Goal: Transaction & Acquisition: Obtain resource

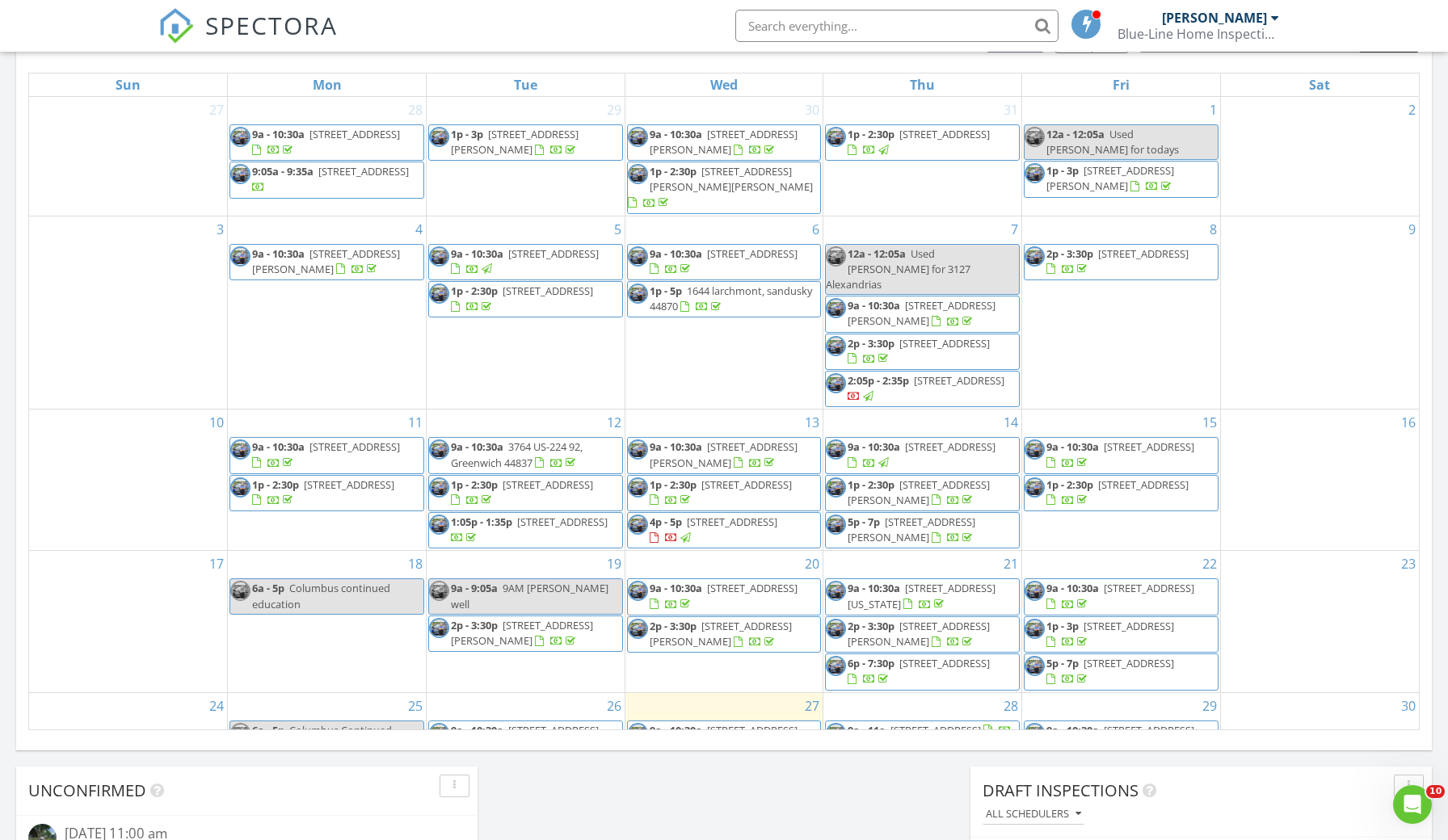
scroll to position [1471, 1449]
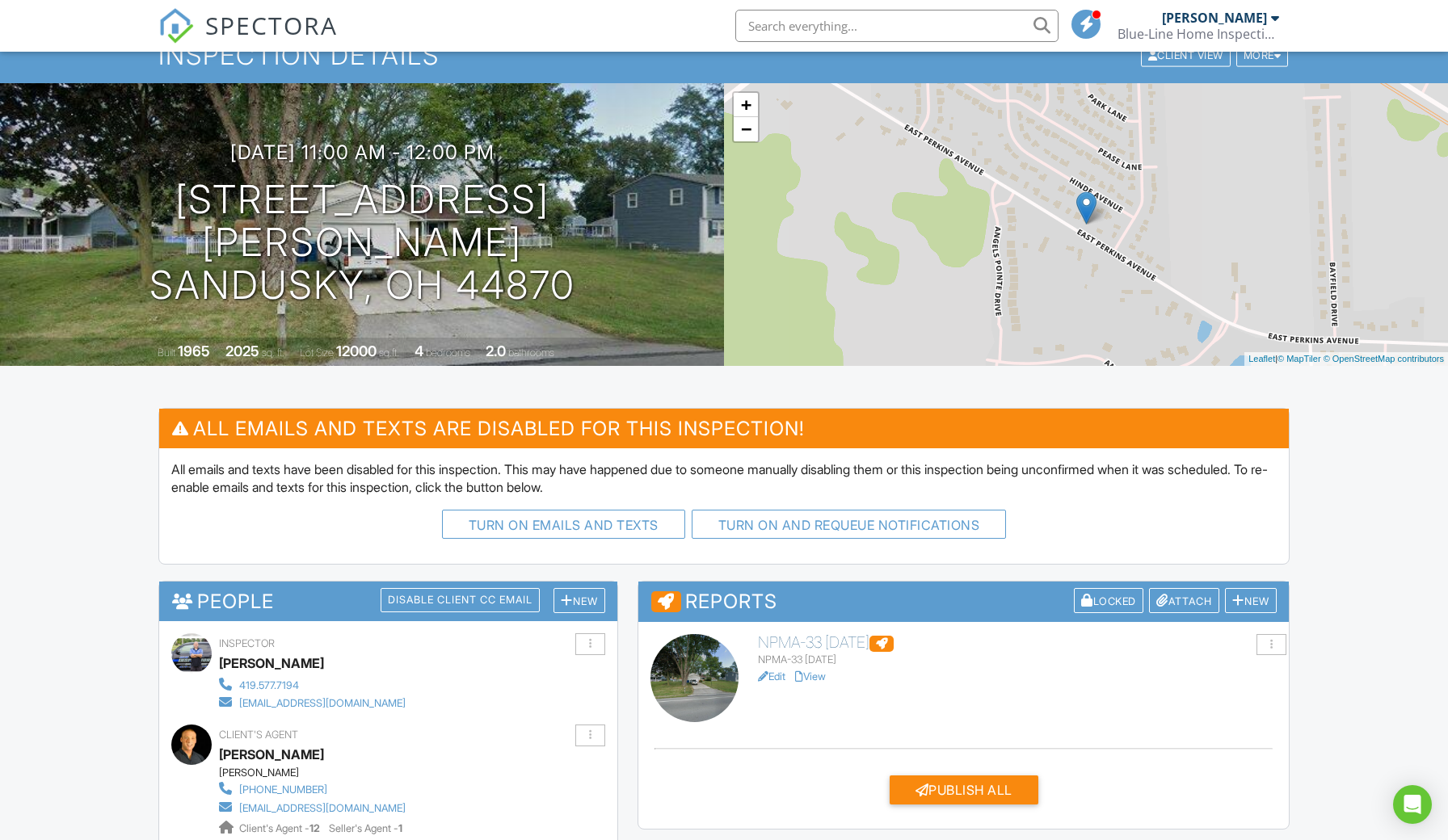
scroll to position [139, 0]
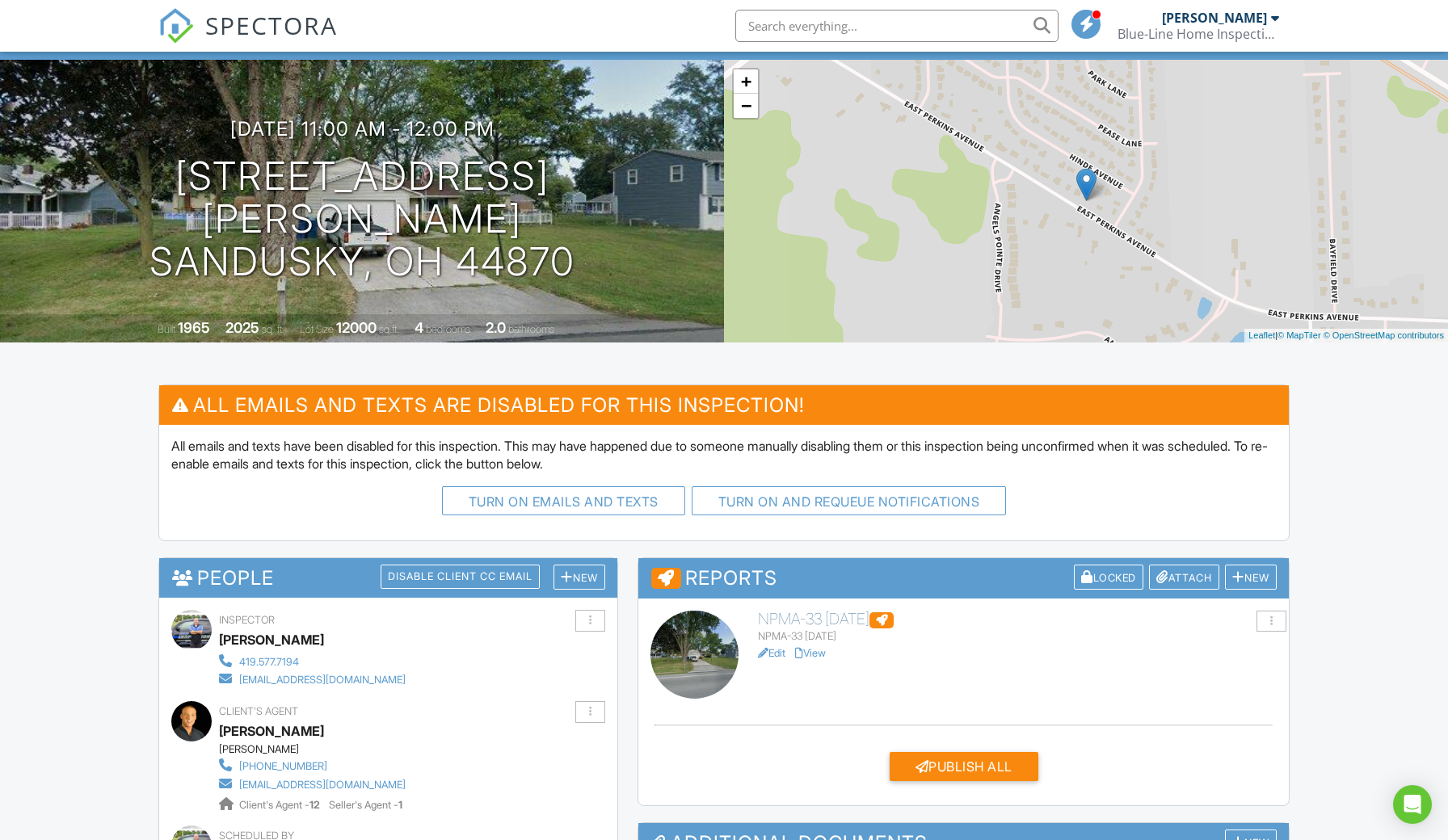
click at [807, 619] on h6 "NPMA-33 [DATE]" at bounding box center [1017, 620] width 519 height 17
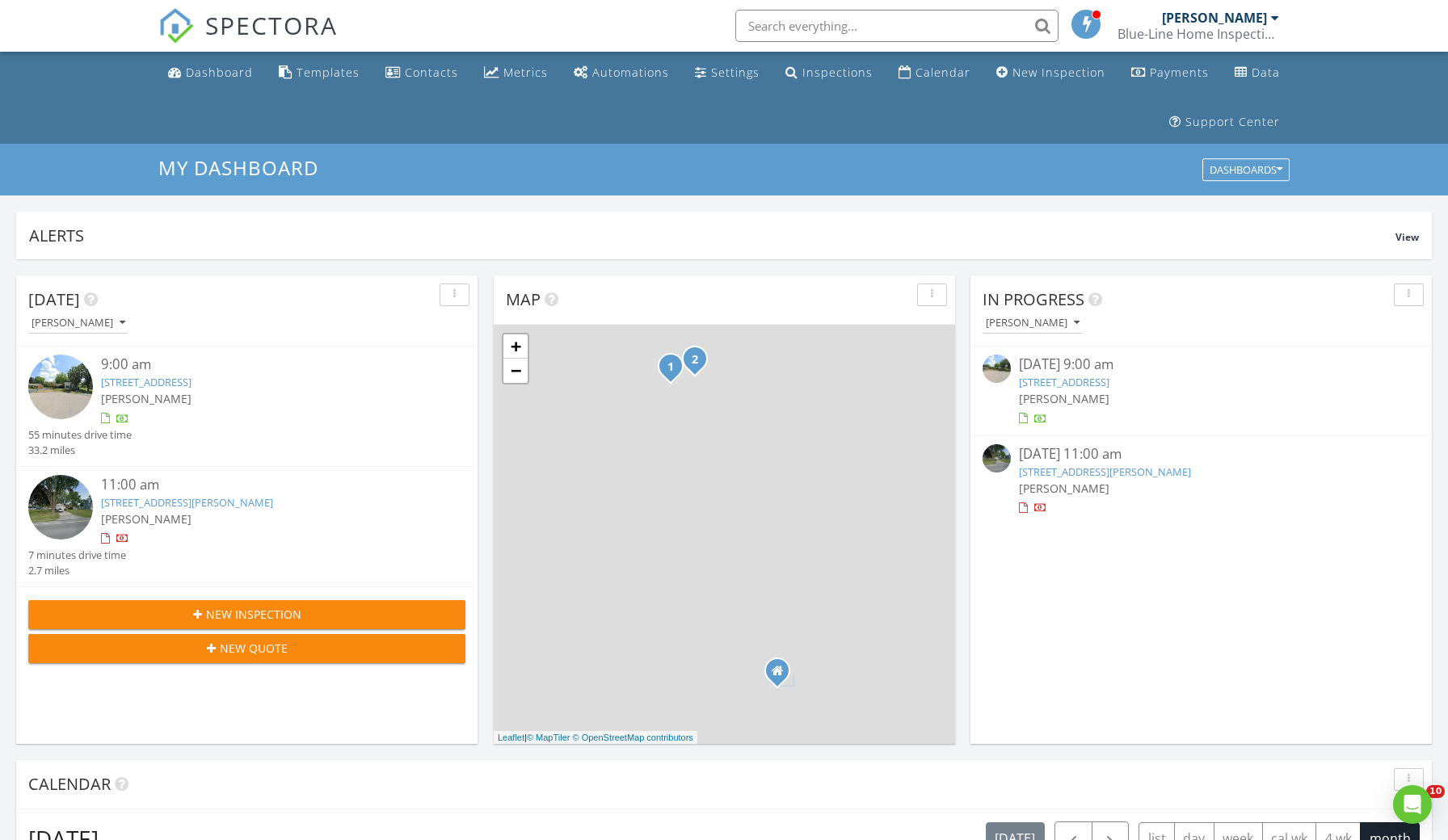
click at [170, 506] on link "2911 E Perkins Ave, Sandusky, OH 44870" at bounding box center [187, 502] width 172 height 15
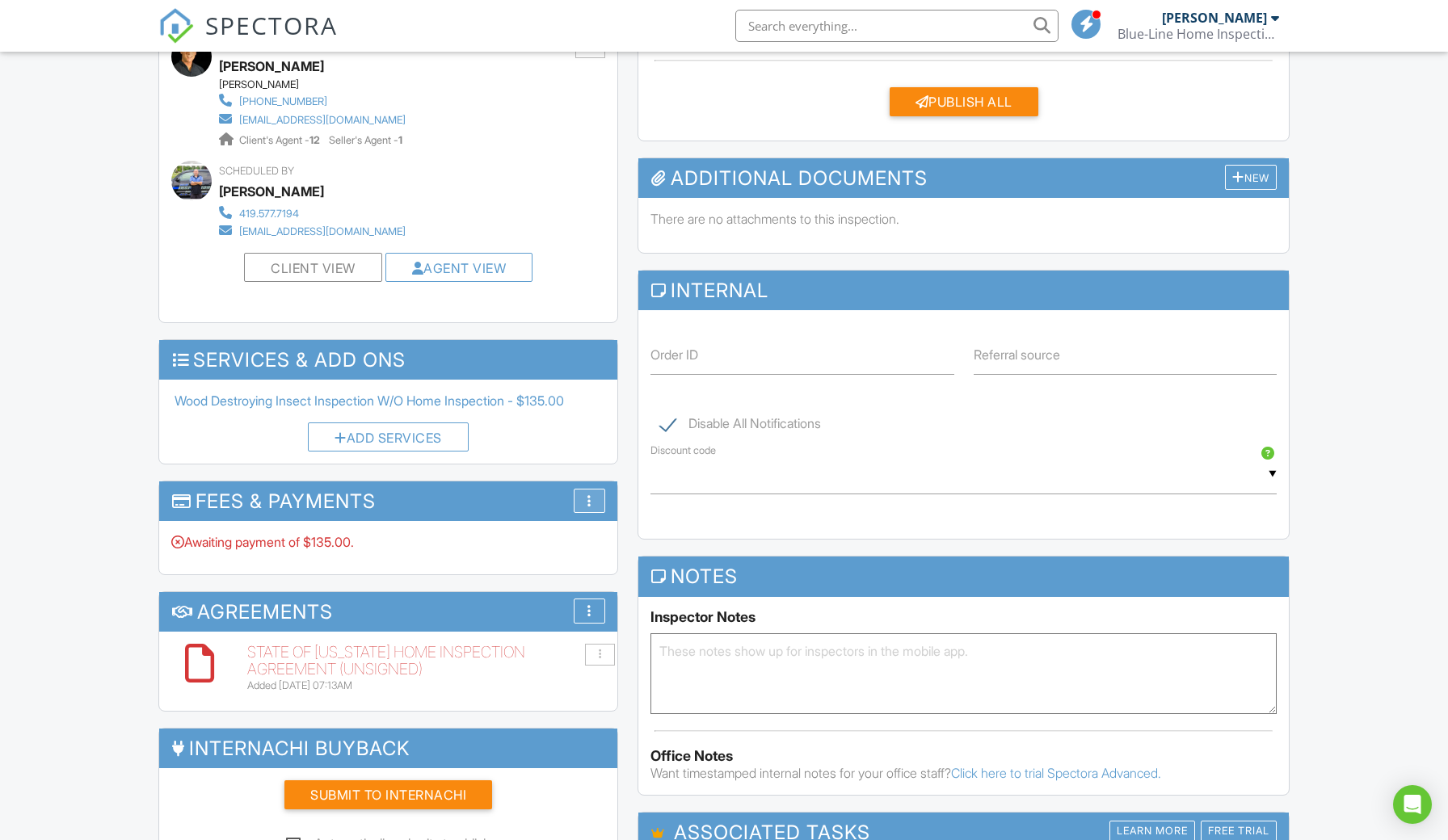
click at [594, 491] on div "More" at bounding box center [589, 501] width 31 height 25
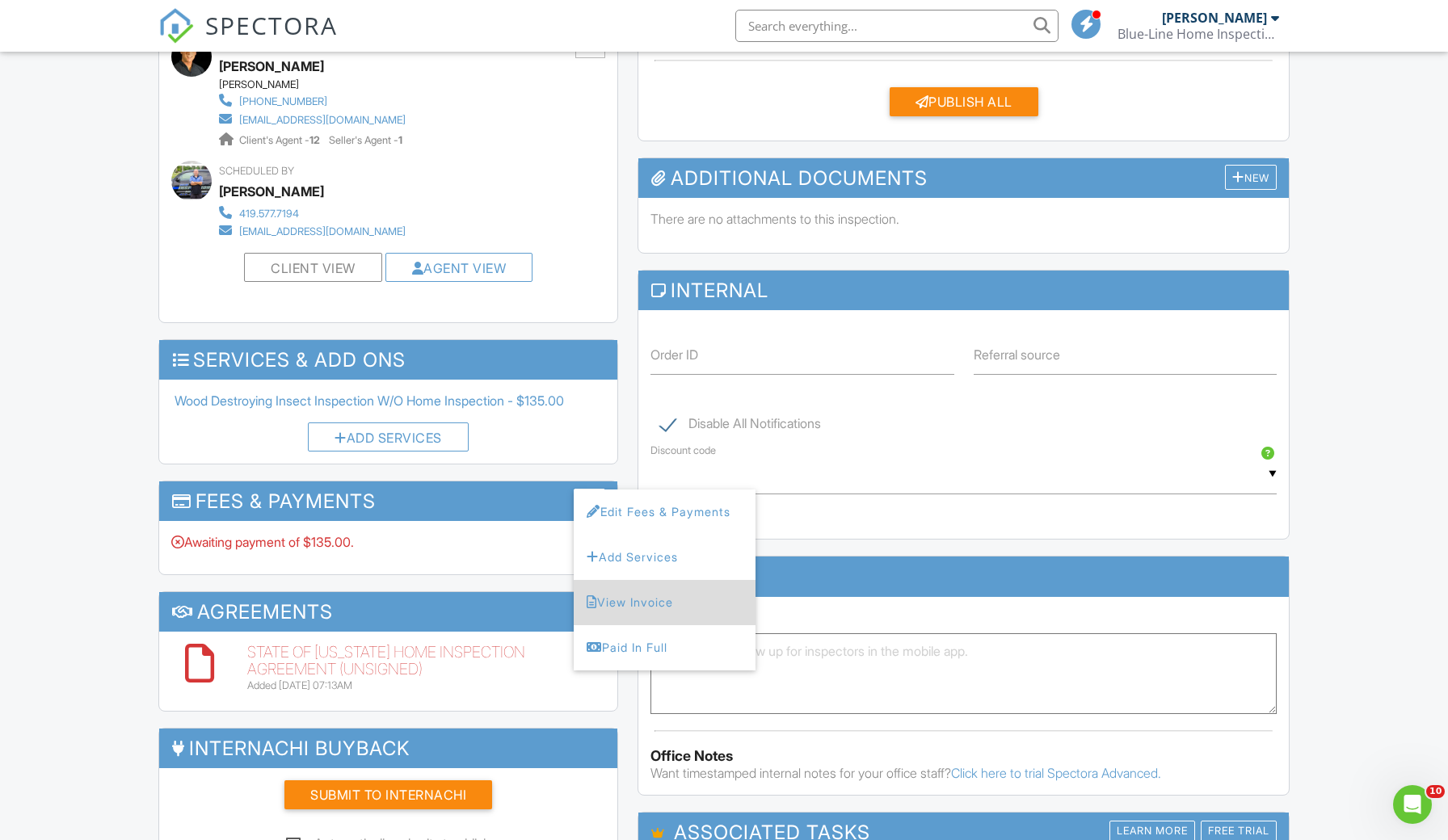
click at [636, 598] on li "View Invoice" at bounding box center [664, 602] width 181 height 45
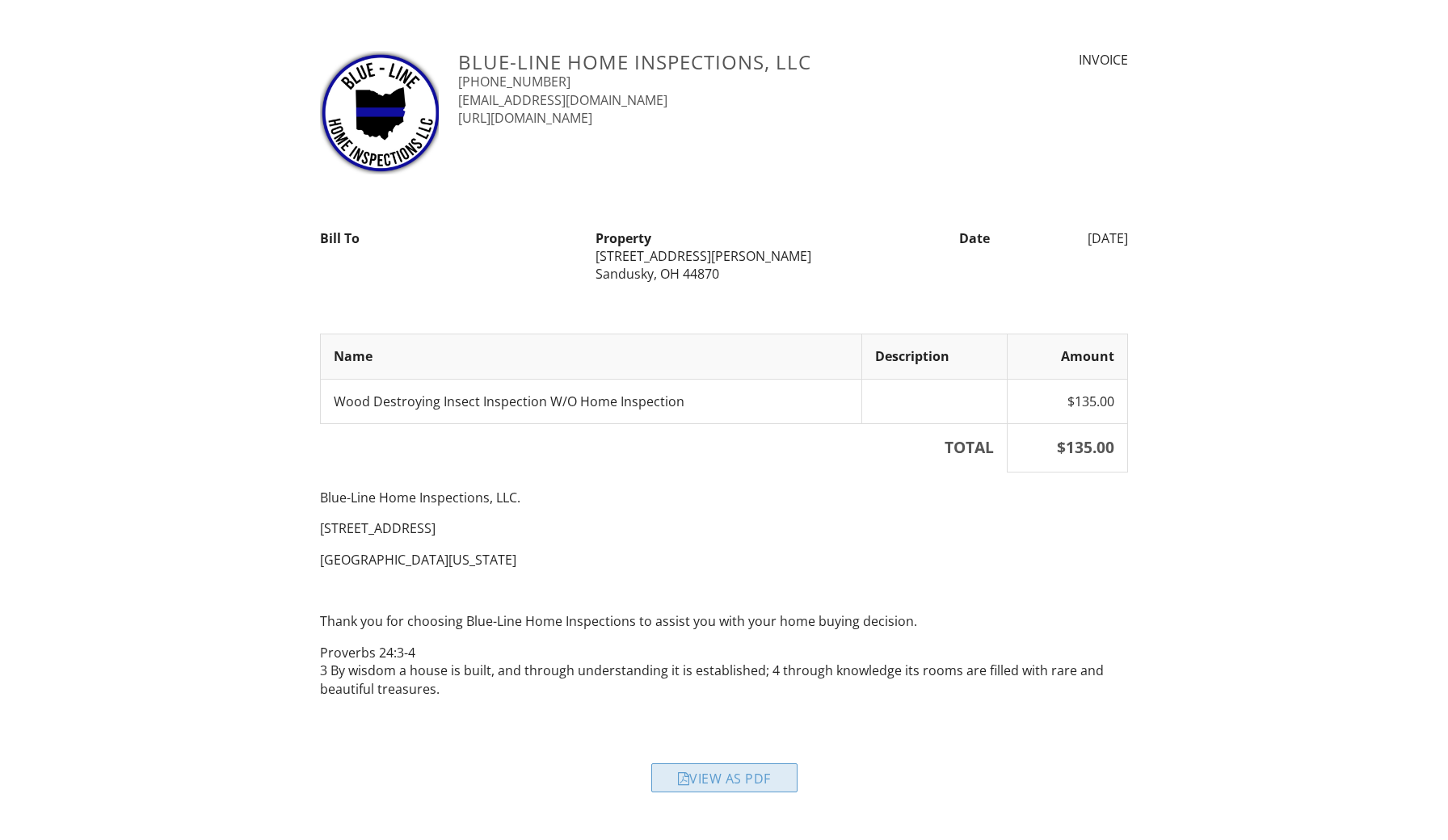
click at [714, 773] on div "View as PDF" at bounding box center [724, 778] width 146 height 30
